Goal: Information Seeking & Learning: Stay updated

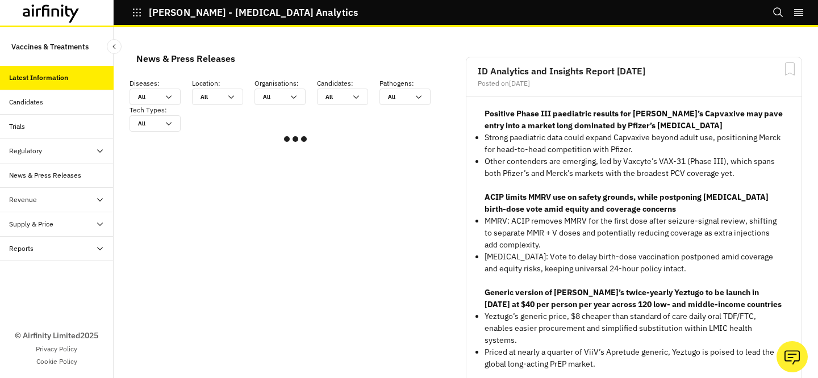
scroll to position [302, 0]
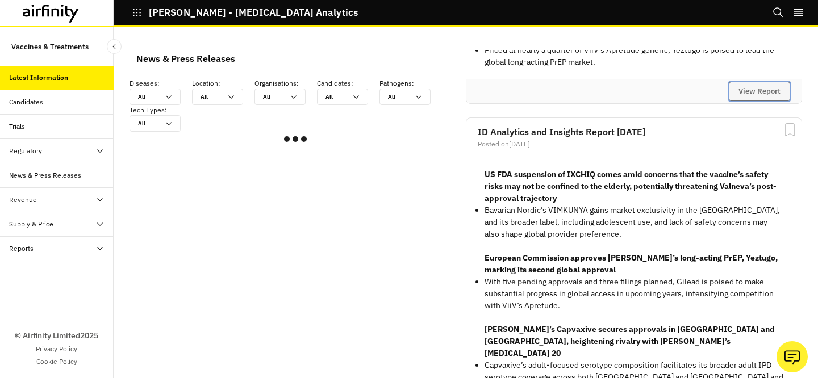
click at [747, 90] on button "View Report" at bounding box center [759, 91] width 61 height 19
